Goal: Task Accomplishment & Management: Complete application form

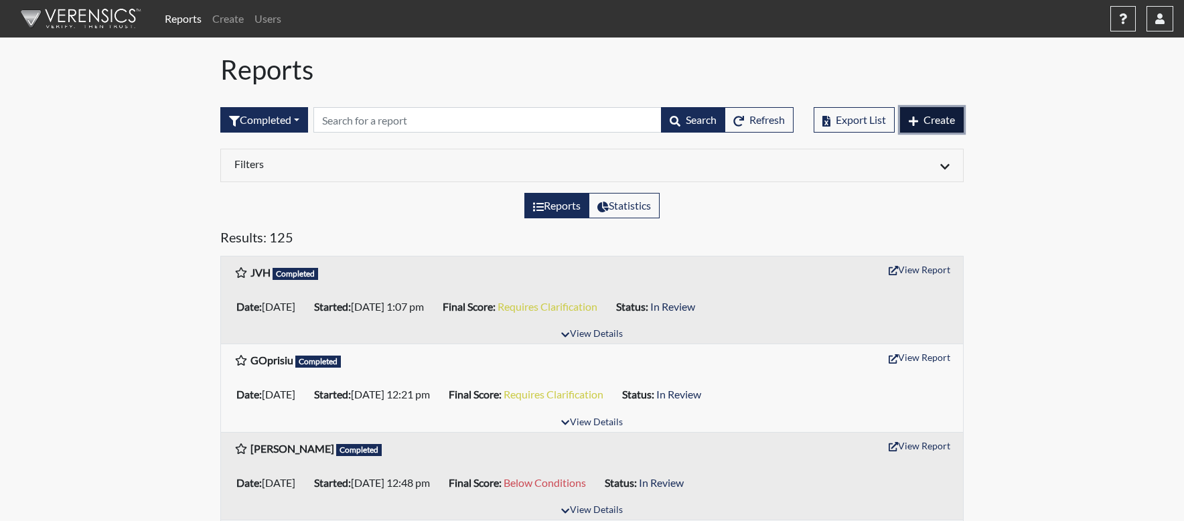
click at [938, 116] on span "Create" at bounding box center [938, 119] width 31 height 13
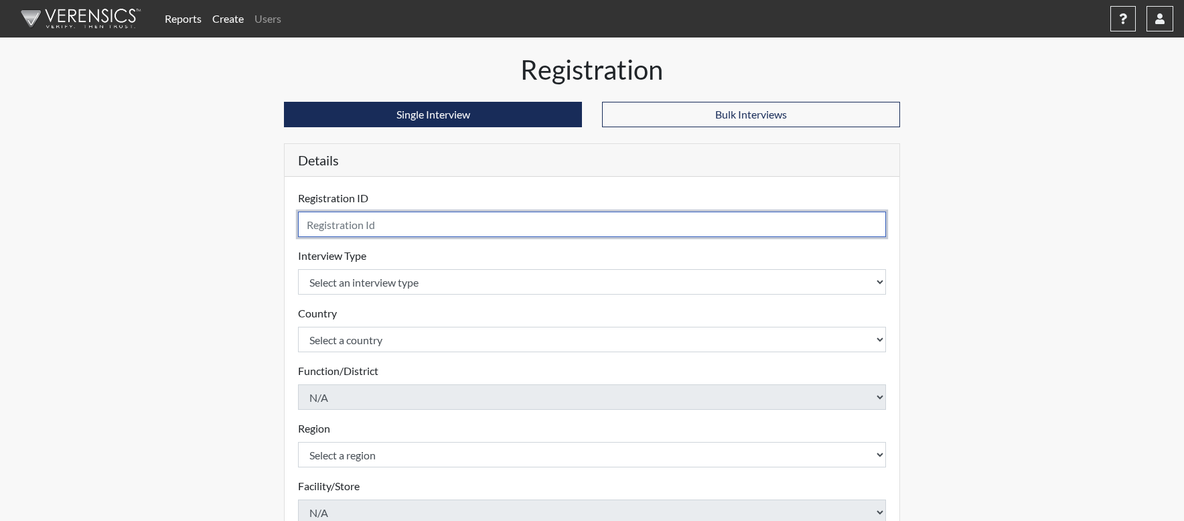
click at [402, 233] on input "text" at bounding box center [592, 224] width 588 height 25
type input "BSondker"
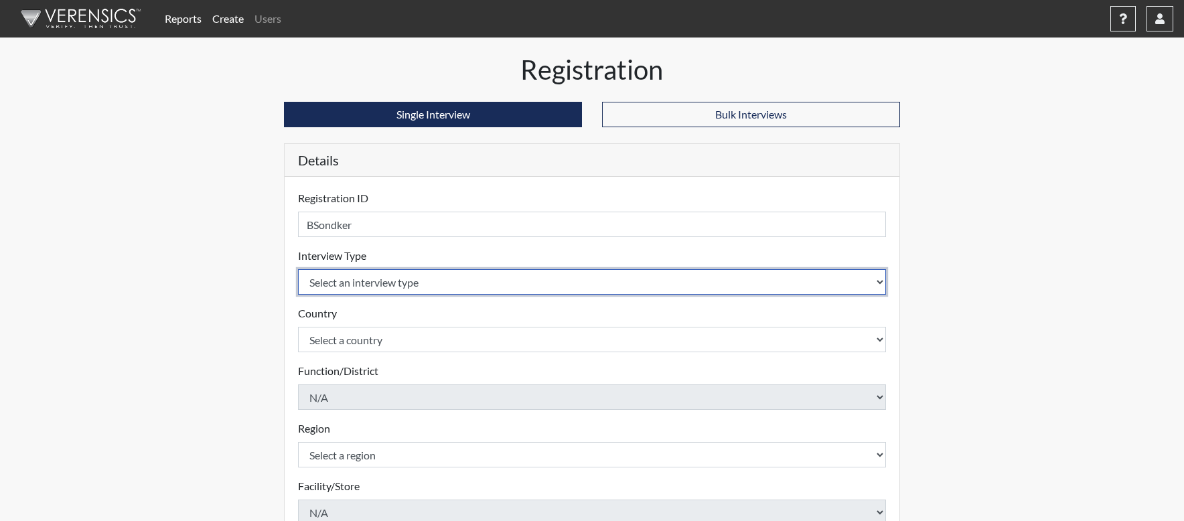
click at [393, 281] on select "Select an interview type Pre-Employment" at bounding box center [592, 281] width 588 height 25
select select "c2470aee-a530-11ea-a930-026c882af335"
click at [298, 269] on select "Select an interview type Pre-Employment" at bounding box center [592, 281] width 588 height 25
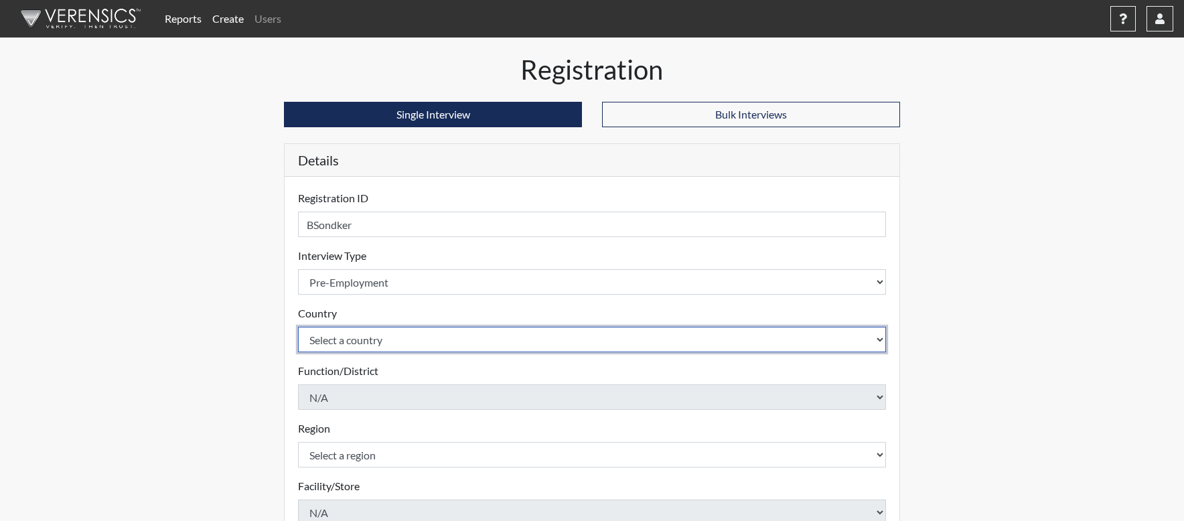
click at [381, 335] on select "Select a country [GEOGRAPHIC_DATA] [GEOGRAPHIC_DATA]" at bounding box center [592, 339] width 588 height 25
select select "united-states-of-[GEOGRAPHIC_DATA]"
click at [298, 327] on select "Select a country [GEOGRAPHIC_DATA] [GEOGRAPHIC_DATA]" at bounding box center [592, 339] width 588 height 25
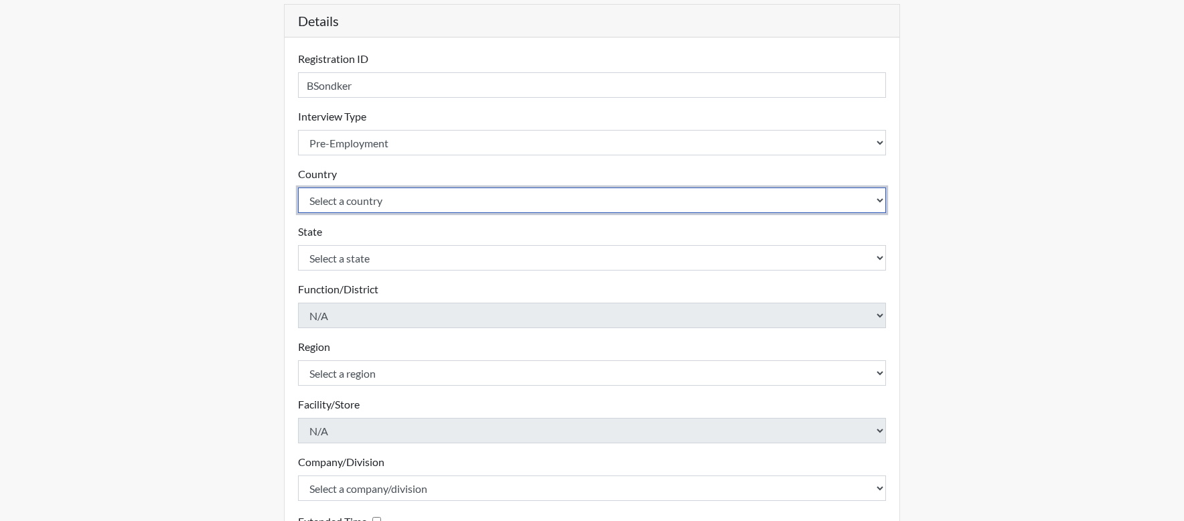
scroll to position [290, 0]
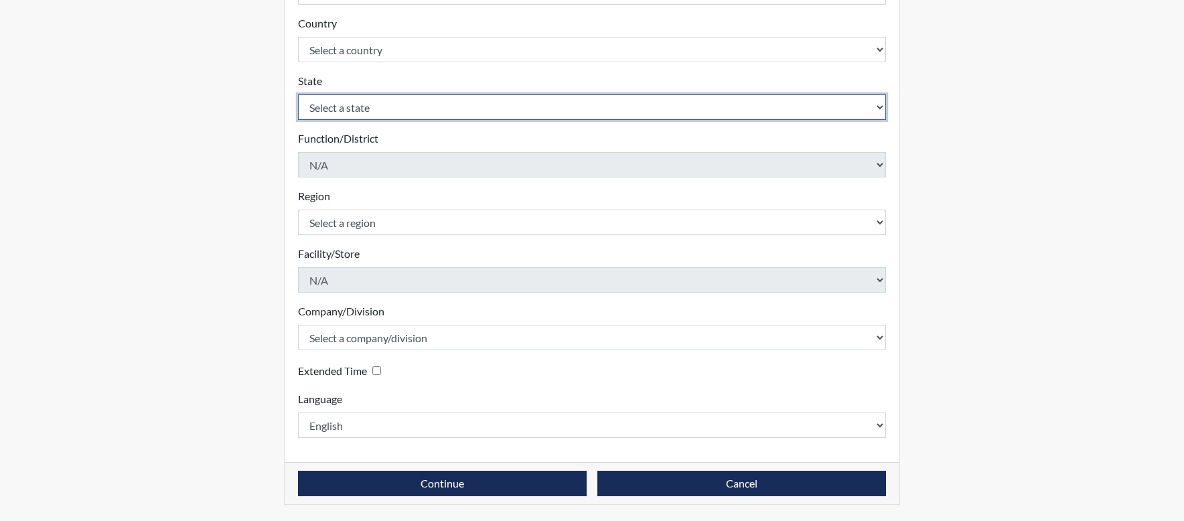
click at [375, 98] on select "Select a state [US_STATE] [US_STATE] [US_STATE] [US_STATE] [US_STATE] [US_STATE…" at bounding box center [592, 106] width 588 height 25
select select "MD"
click at [298, 94] on select "Select a state [US_STATE] [US_STATE] [US_STATE] [US_STATE] [US_STATE] [US_STATE…" at bounding box center [592, 106] width 588 height 25
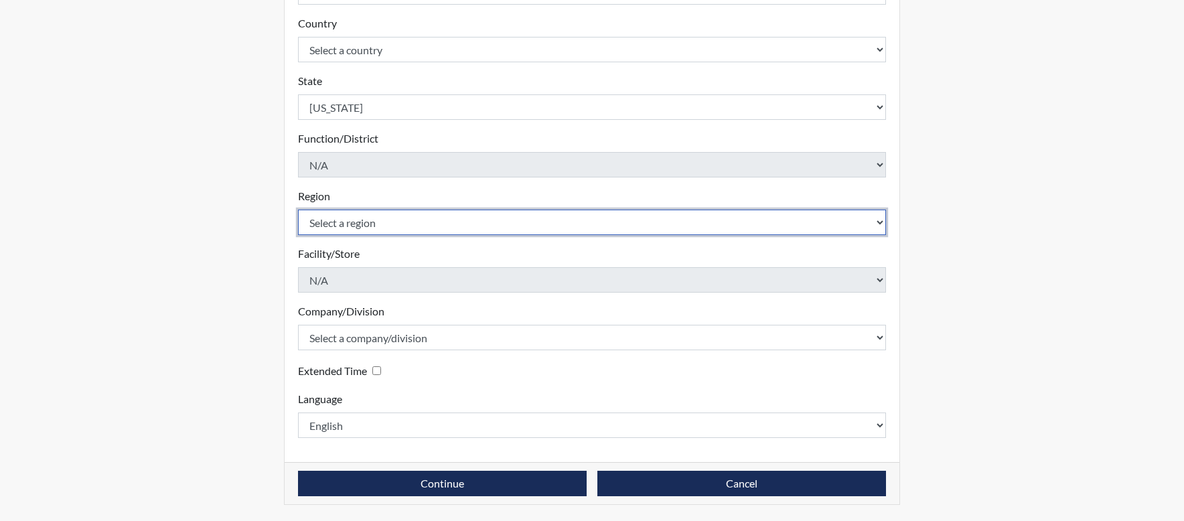
click at [460, 218] on select "Select a region [GEOGRAPHIC_DATA]" at bounding box center [592, 222] width 588 height 25
select select "d73e6870-864b-4b2f-a342-3d2bbe351c20"
click at [298, 210] on select "Select a region [GEOGRAPHIC_DATA]" at bounding box center [592, 222] width 588 height 25
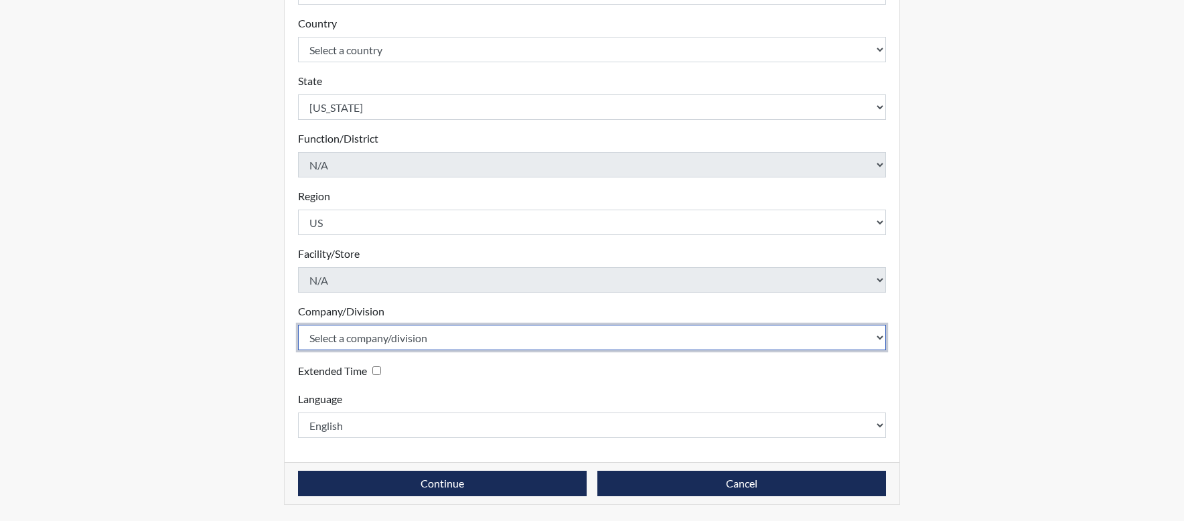
click at [454, 339] on select "Select a company/division Amuddle EVER Elephant Essay GlendaInc INNER Lionheart…" at bounding box center [592, 337] width 588 height 25
select select "e92f1d68-17ba-4258-a75c-a7ef54b42f1b"
click at [298, 325] on select "Select a company/division Amuddle EVER Elephant Essay GlendaInc INNER Lionheart…" at bounding box center [592, 337] width 588 height 25
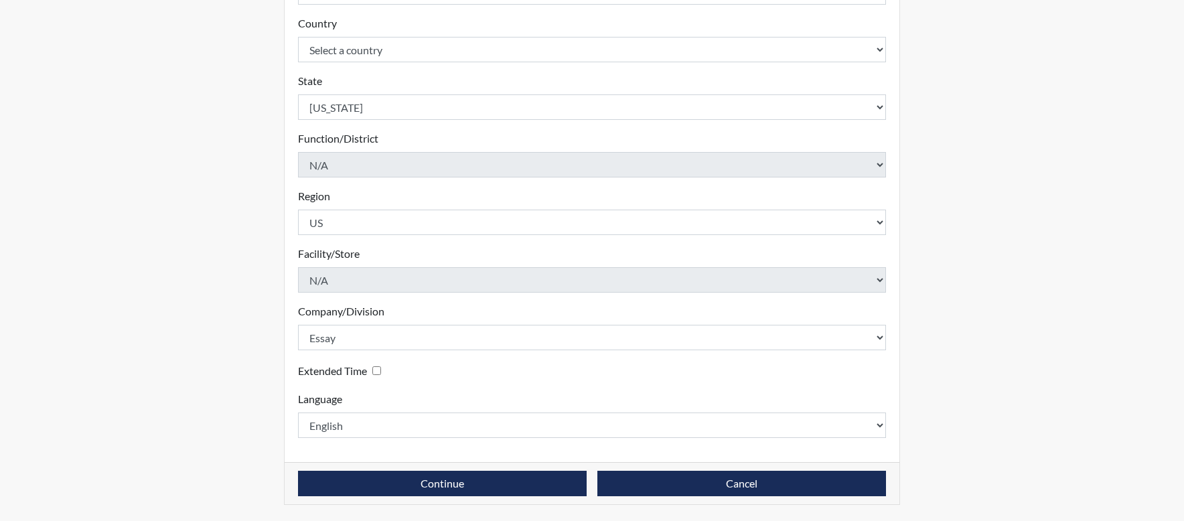
click at [979, 291] on div "Reports Create Users Help Center × Verensics Best Practices How to successfully…" at bounding box center [592, 115] width 1184 height 811
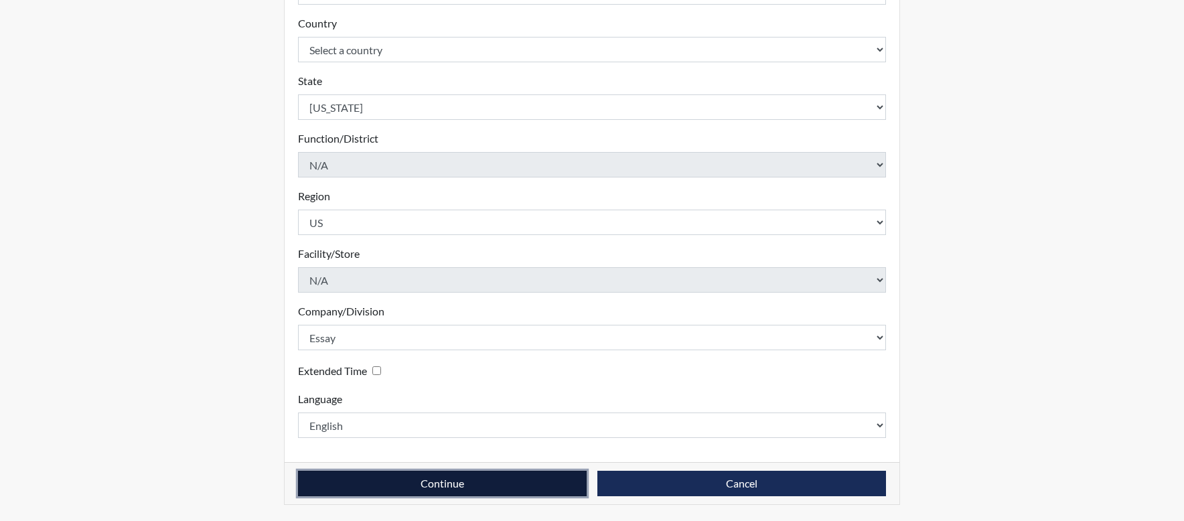
click at [452, 485] on button "Continue" at bounding box center [442, 483] width 289 height 25
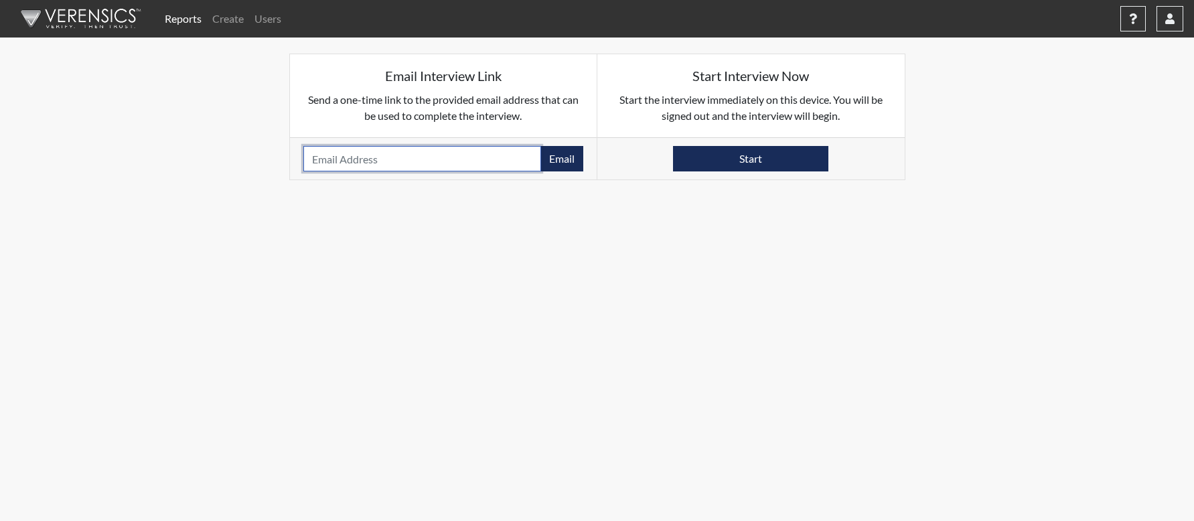
click at [414, 159] on input "email" at bounding box center [422, 158] width 238 height 25
paste input "[EMAIL_ADDRESS][PERSON_NAME][DOMAIN_NAME]"
type input "[EMAIL_ADDRESS][PERSON_NAME][DOMAIN_NAME]"
click at [556, 158] on button "Email" at bounding box center [561, 158] width 43 height 25
